Goal: Information Seeking & Learning: Learn about a topic

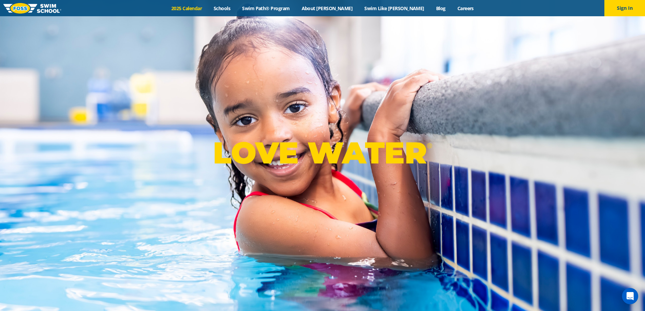
click at [208, 8] on link "2025 Calendar" at bounding box center [187, 8] width 42 height 6
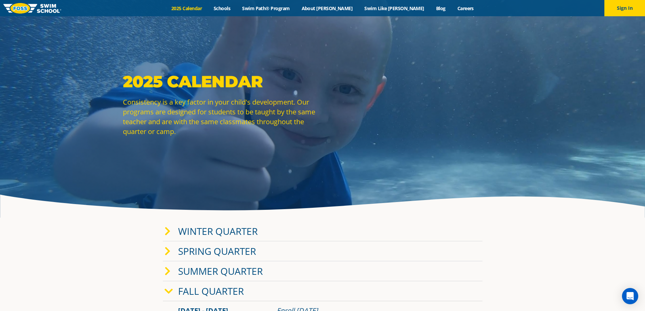
click at [190, 227] on link "Winter Quarter" at bounding box center [218, 231] width 80 height 13
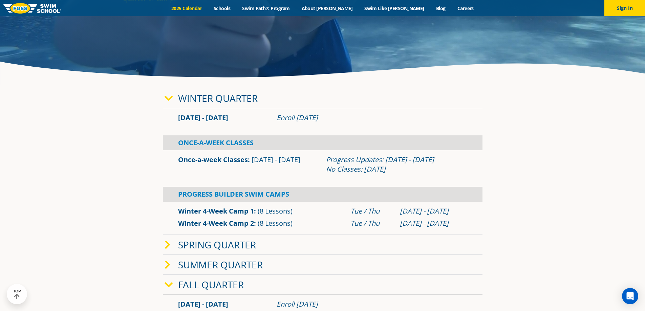
scroll to position [135, 0]
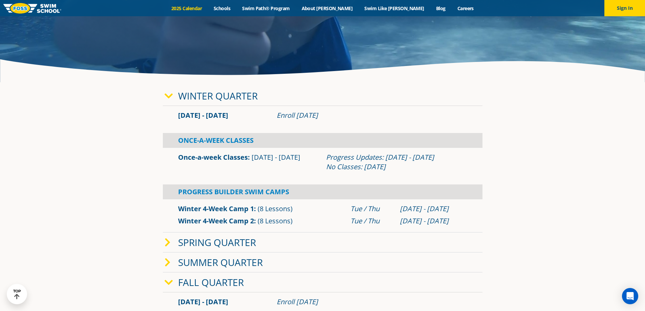
click at [173, 92] on span at bounding box center [172, 96] width 14 height 10
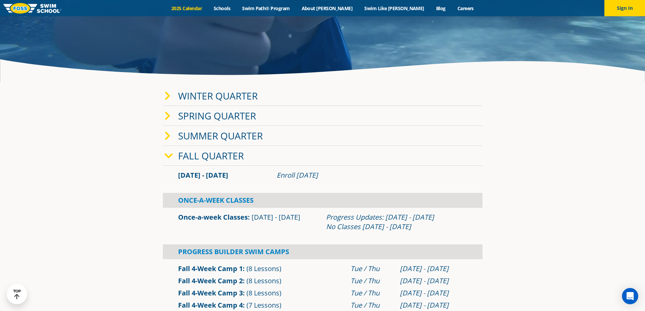
click at [189, 160] on link "Fall Quarter" at bounding box center [211, 155] width 66 height 13
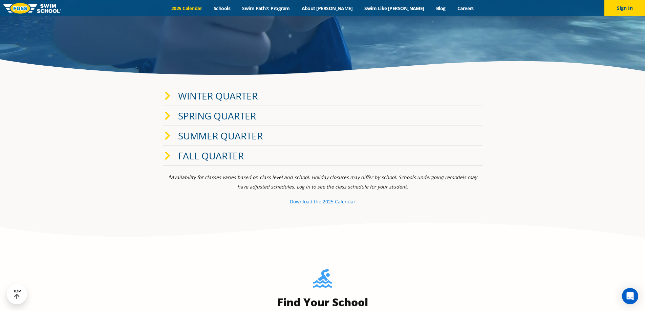
click at [324, 200] on small "e 2025 Calendar" at bounding box center [337, 201] width 37 height 6
